Goal: Task Accomplishment & Management: Use online tool/utility

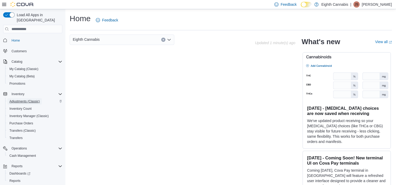
click at [21, 99] on span "Adjustments (Classic)" at bounding box center [24, 101] width 30 height 4
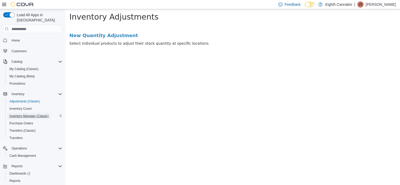
click at [22, 114] on span "Inventory Manager (Classic)" at bounding box center [28, 116] width 39 height 4
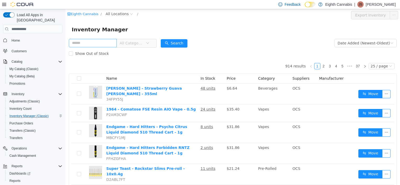
click at [102, 42] on input "text" at bounding box center [93, 43] width 48 height 8
type input "**********"
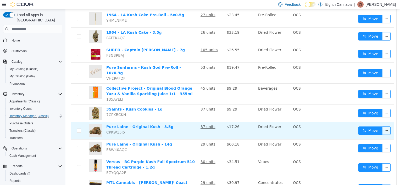
scroll to position [340, 0]
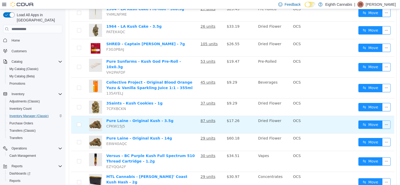
click at [382, 121] on button "button" at bounding box center [386, 125] width 8 height 8
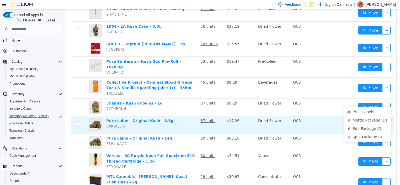
click at [338, 116] on td at bounding box center [336, 125] width 39 height 18
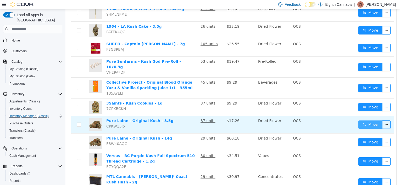
click at [368, 121] on button "Move" at bounding box center [370, 125] width 24 height 8
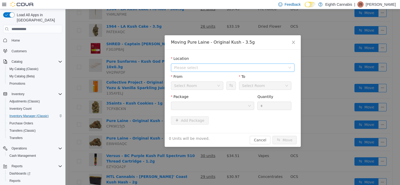
click at [224, 64] on span "Please select" at bounding box center [231, 68] width 114 height 8
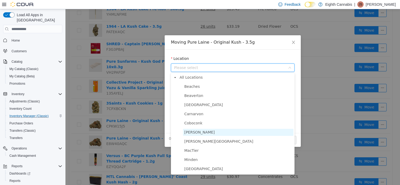
click at [223, 134] on span "[PERSON_NAME]" at bounding box center [238, 132] width 110 height 7
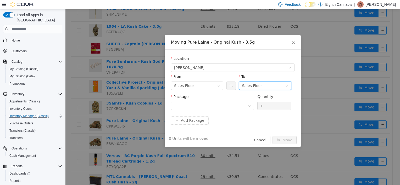
click at [251, 84] on div "Sales Floor" at bounding box center [252, 86] width 20 height 8
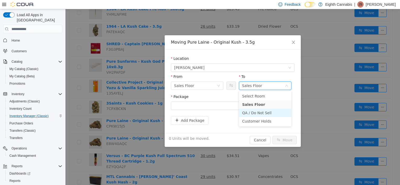
click at [264, 114] on li "QA / Do Not Sell" at bounding box center [265, 113] width 52 height 8
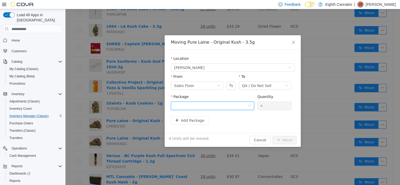
click at [228, 105] on div at bounding box center [211, 106] width 74 height 8
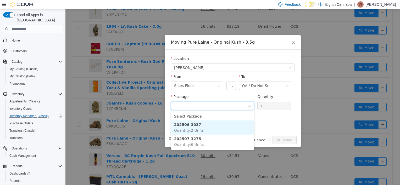
click at [222, 126] on li "202506-3037 Quantity : 2 Units" at bounding box center [212, 128] width 83 height 14
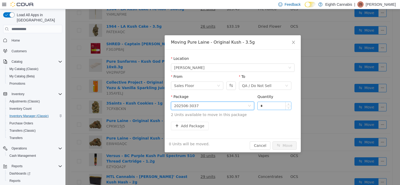
click at [269, 106] on input "*" at bounding box center [275, 106] width 34 height 8
type input "*"
click at [287, 145] on button "Move" at bounding box center [285, 146] width 24 height 8
